Goal: Task Accomplishment & Management: Manage account settings

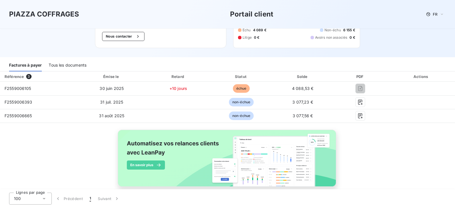
scroll to position [56, 0]
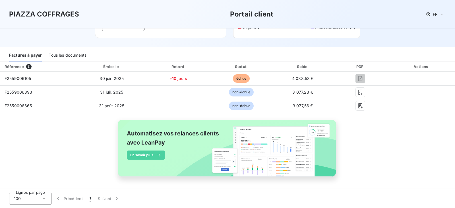
click at [85, 59] on div "Tous les documents" at bounding box center [68, 56] width 38 height 12
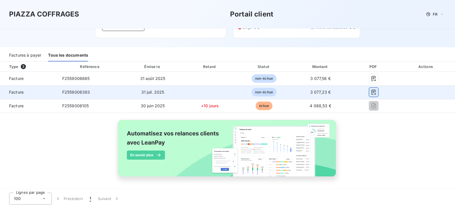
click at [369, 93] on button "button" at bounding box center [373, 92] width 9 height 9
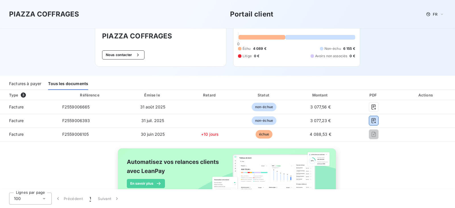
scroll to position [0, 0]
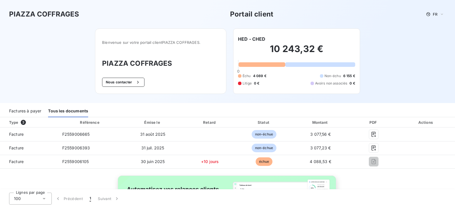
click at [328, 83] on span "Avoirs non associés" at bounding box center [331, 83] width 32 height 5
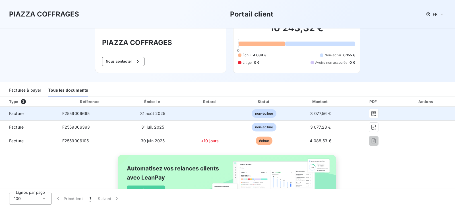
scroll to position [28, 0]
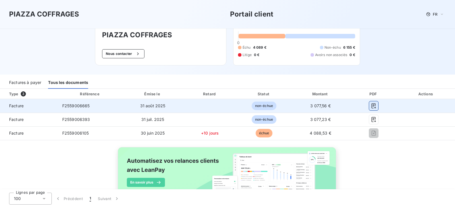
click at [372, 105] on icon "button" at bounding box center [374, 105] width 4 height 5
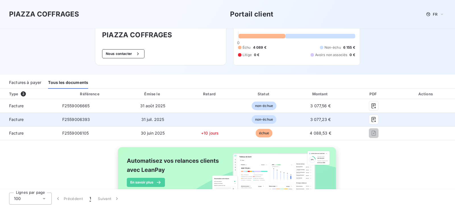
click at [106, 123] on td "F2559006393" at bounding box center [90, 120] width 65 height 14
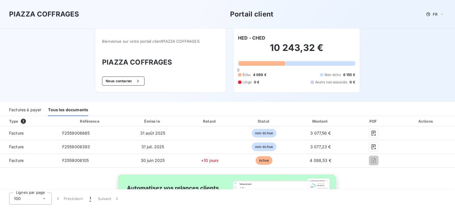
scroll to position [0, 0]
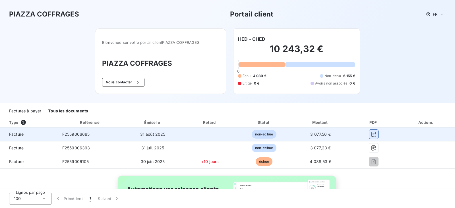
click at [372, 134] on icon "button" at bounding box center [374, 134] width 6 height 6
